Goal: Task Accomplishment & Management: Complete application form

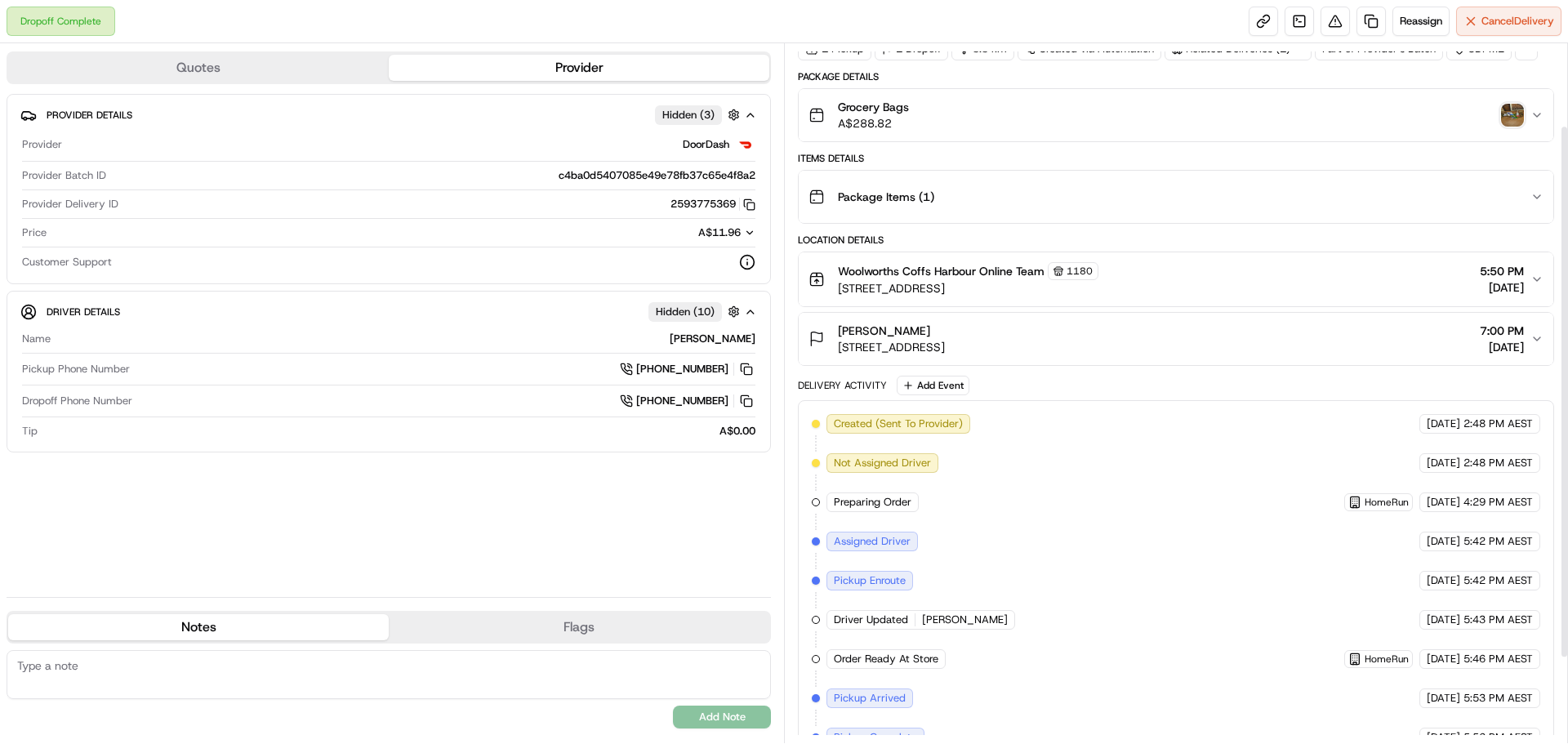
scroll to position [219, 0]
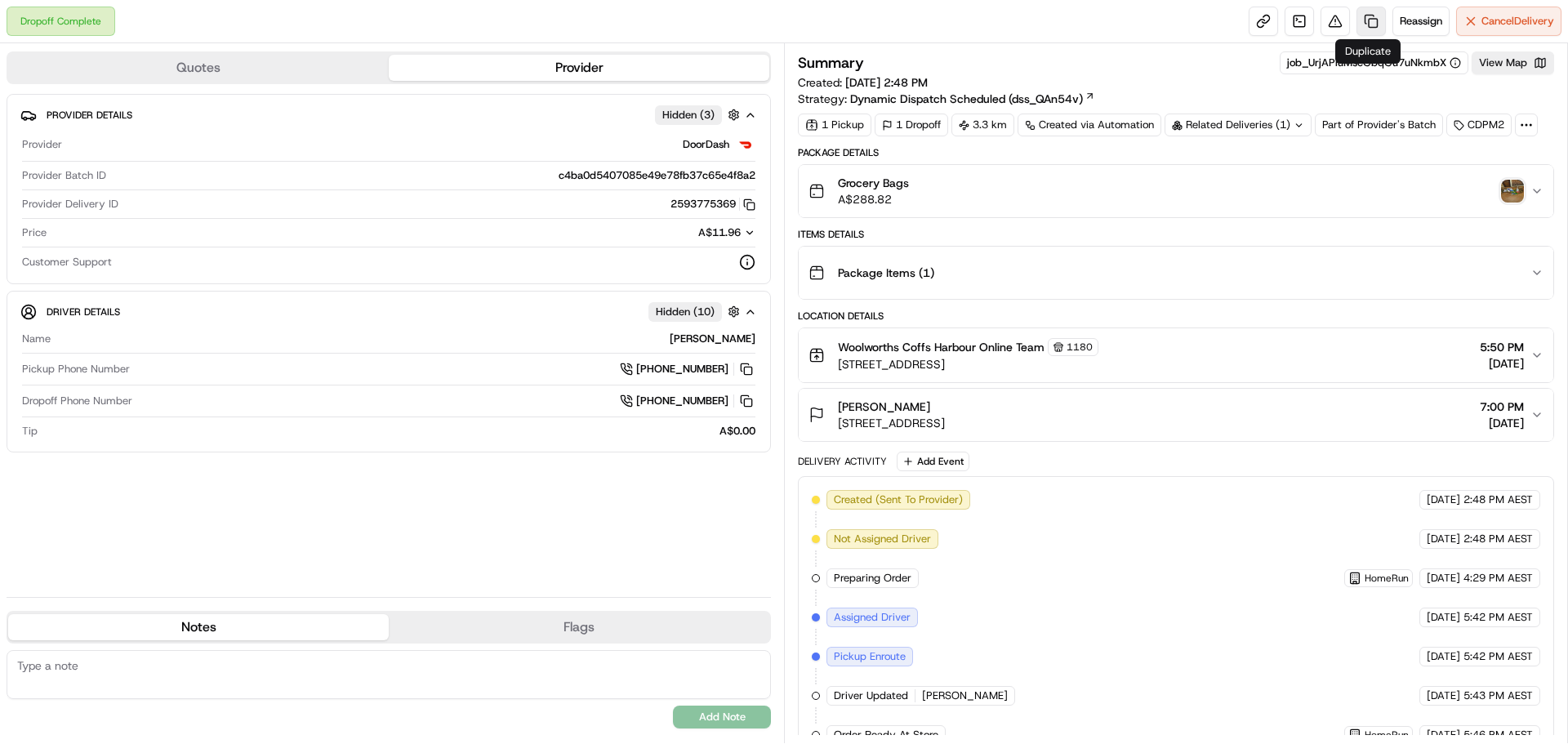
click at [1369, 17] on link at bounding box center [1370, 21] width 29 height 29
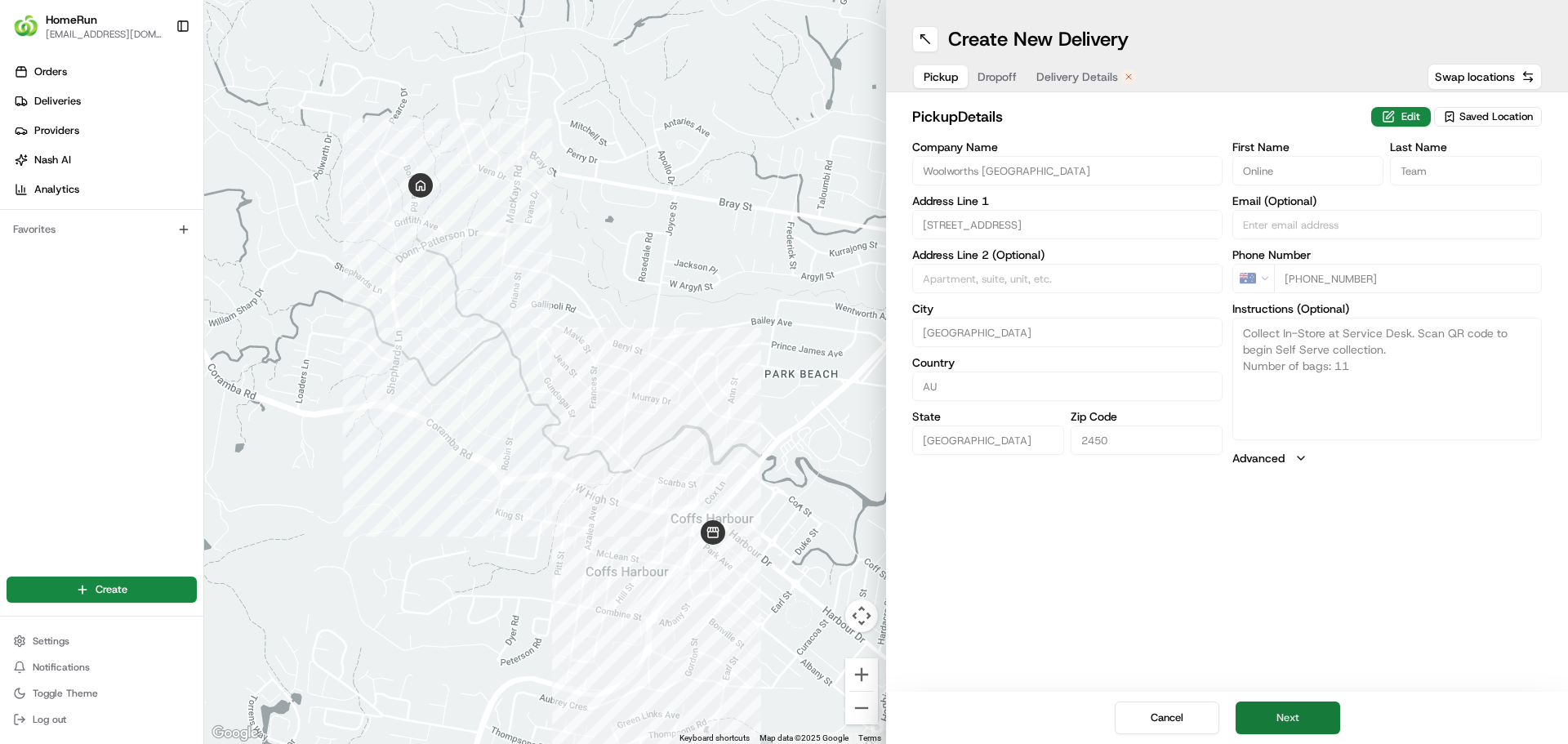
click at [1279, 720] on button "Next" at bounding box center [1287, 718] width 104 height 33
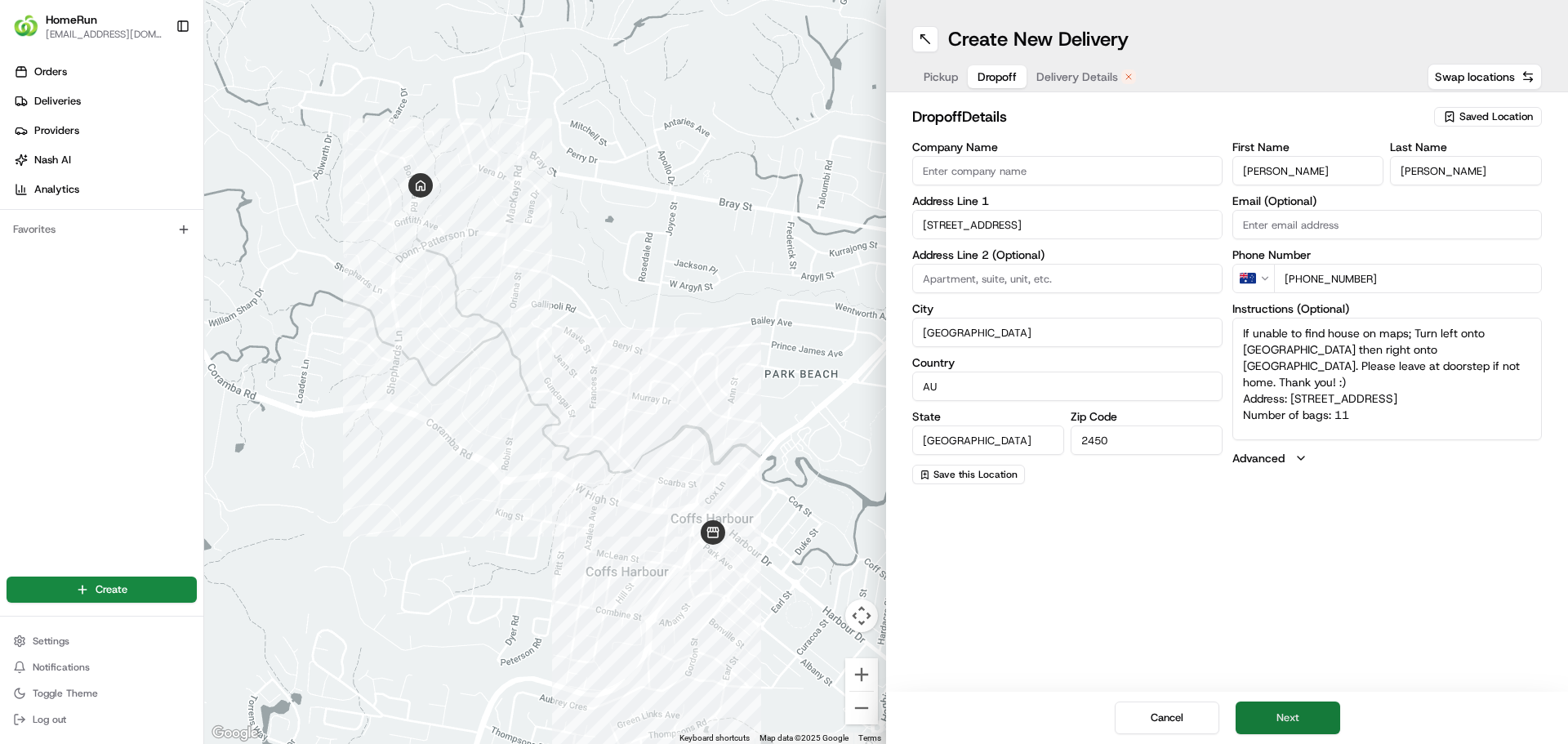
click at [1278, 720] on button "Next" at bounding box center [1287, 718] width 104 height 33
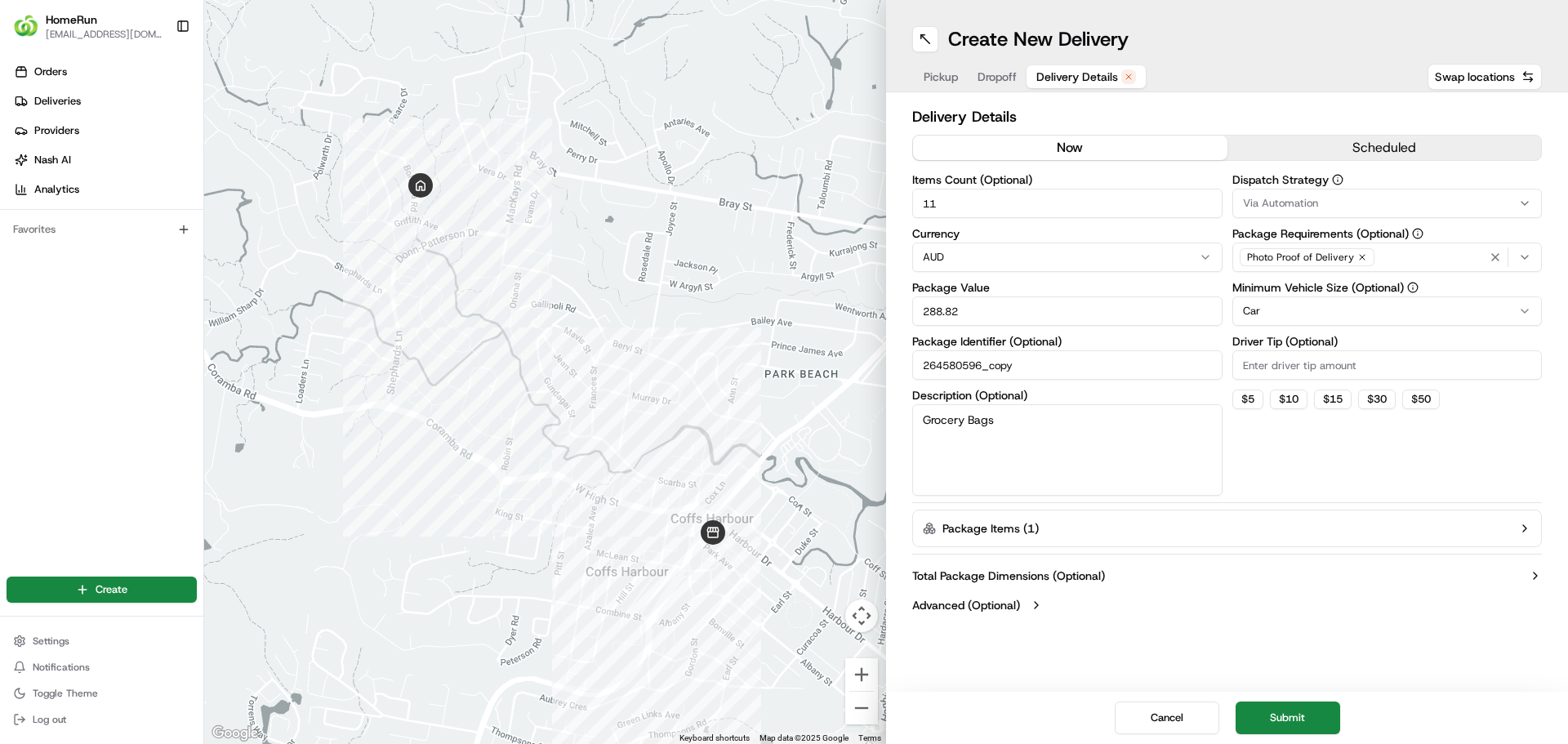
click at [1062, 146] on button "now" at bounding box center [1069, 148] width 314 height 24
click at [1271, 711] on button "Submit" at bounding box center [1287, 718] width 104 height 33
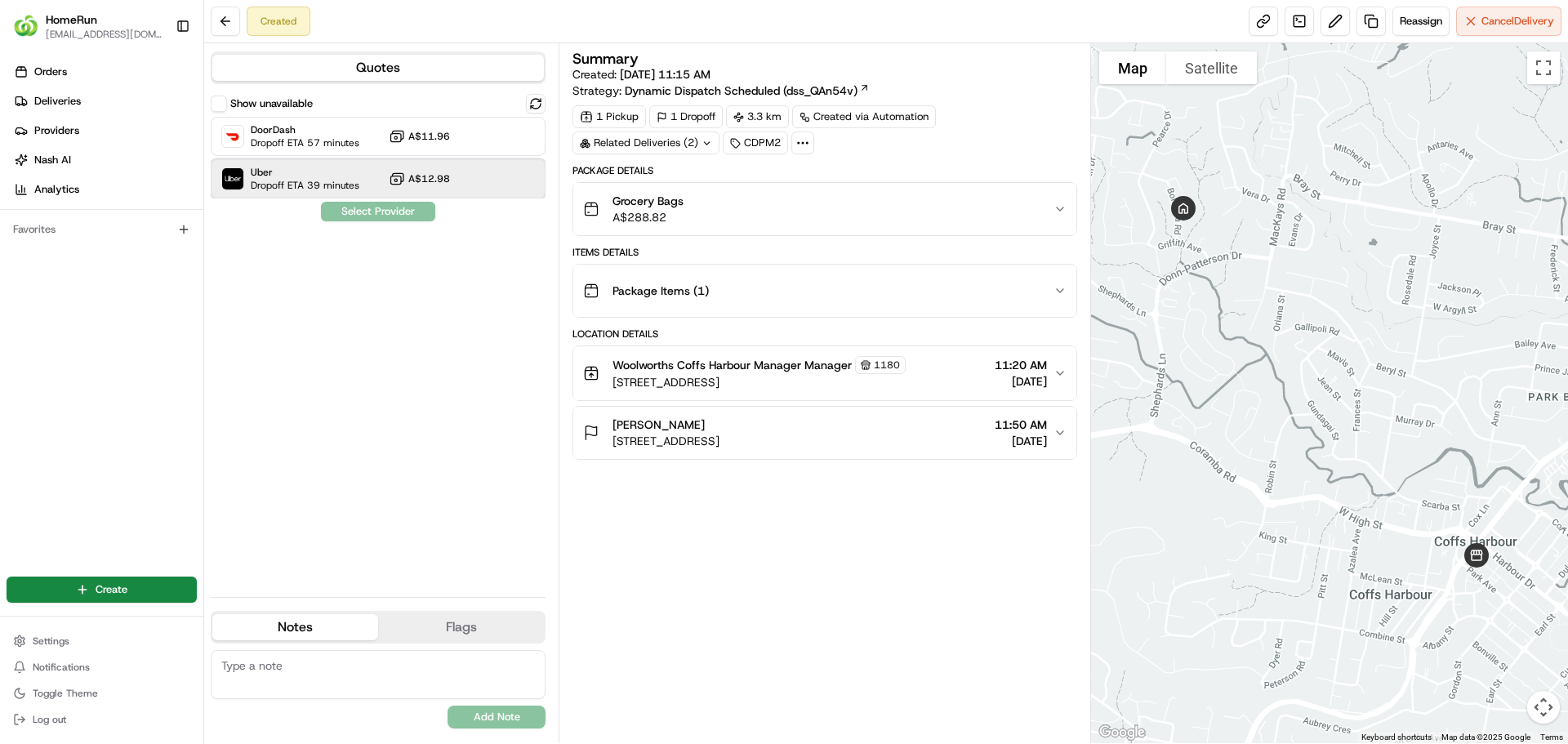
click at [348, 170] on span "Uber" at bounding box center [304, 172] width 108 height 13
click at [367, 205] on button "Assign Provider" at bounding box center [377, 211] width 116 height 20
